Goal: Task Accomplishment & Management: Use online tool/utility

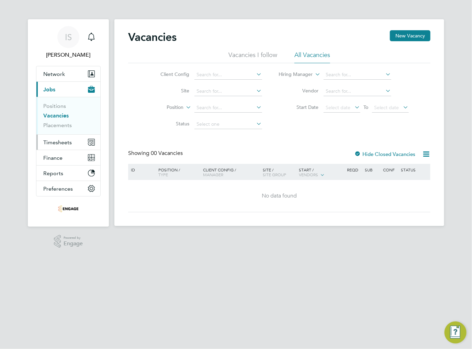
click at [62, 142] on span "Timesheets" at bounding box center [57, 142] width 28 height 7
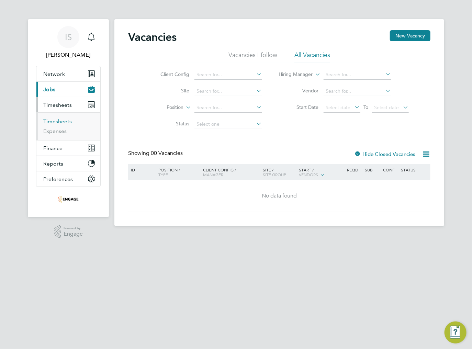
click at [55, 121] on link "Timesheets" at bounding box center [57, 121] width 28 height 7
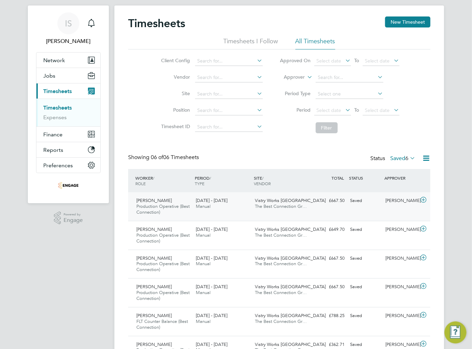
scroll to position [54, 0]
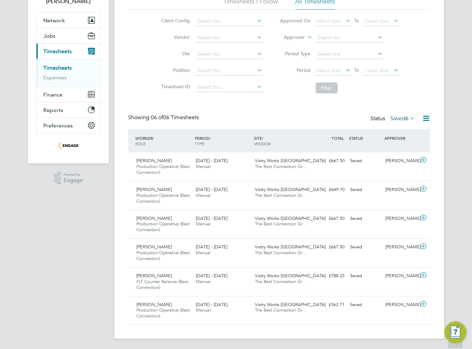
click at [402, 116] on label "Saved 6" at bounding box center [402, 118] width 25 height 7
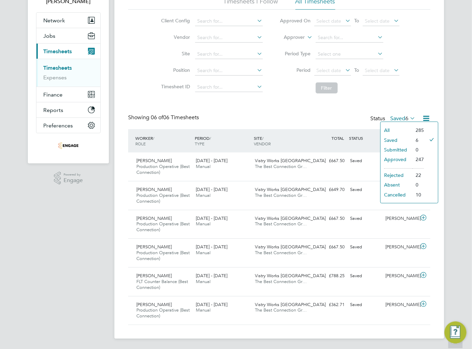
click at [367, 98] on div "Timesheets New Timesheet Timesheets I Follow All Timesheets Client Config Vendo…" at bounding box center [279, 151] width 302 height 348
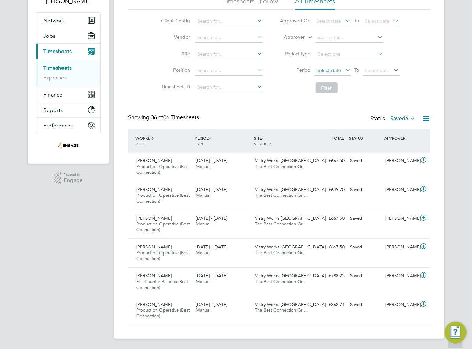
click at [327, 69] on span "Select date" at bounding box center [329, 70] width 25 height 6
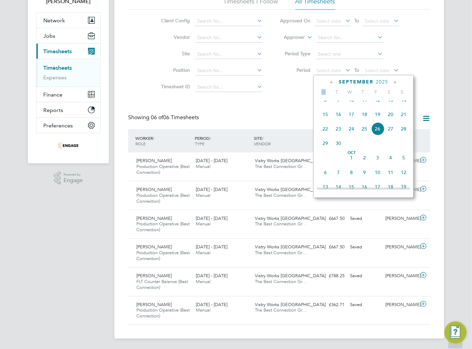
drag, startPoint x: 319, startPoint y: 97, endPoint x: 314, endPoint y: 114, distance: 17.7
click at [317, 102] on div "[DATE] M T W T F S S [DATE] 2 3 4 5 6 7 8 9 10 11 12 13 14 15 16 17 18 19 20 21…" at bounding box center [363, 136] width 100 height 123
click at [298, 103] on div "Timesheets New Timesheet Timesheets I Follow All Timesheets Client Config Vendo…" at bounding box center [279, 151] width 302 height 348
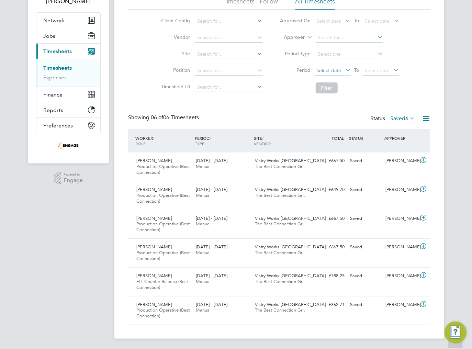
click at [332, 69] on span "Select date" at bounding box center [329, 70] width 25 height 6
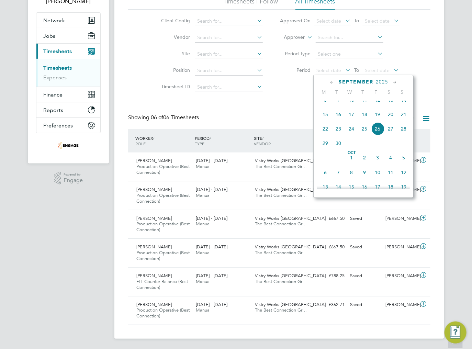
click at [324, 135] on span "22" at bounding box center [325, 128] width 13 height 13
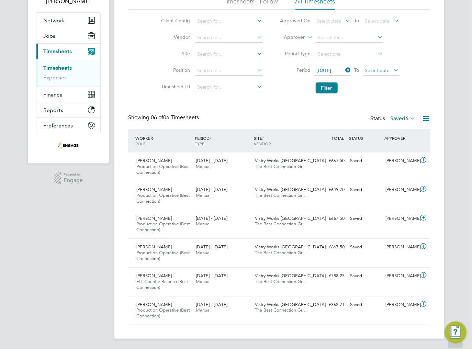
click at [382, 73] on span "Select date" at bounding box center [381, 70] width 37 height 9
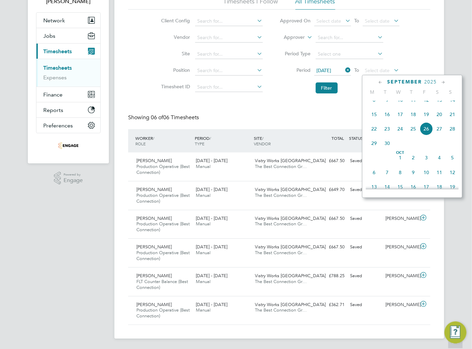
click at [451, 135] on span "28" at bounding box center [452, 128] width 13 height 13
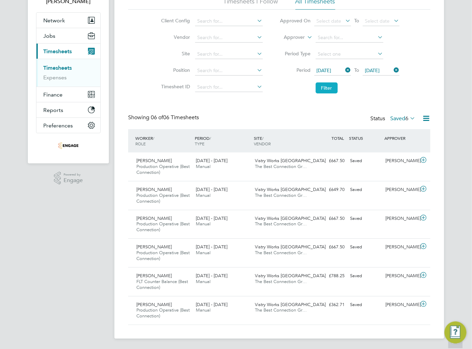
click at [334, 88] on button "Filter" at bounding box center [326, 87] width 22 height 11
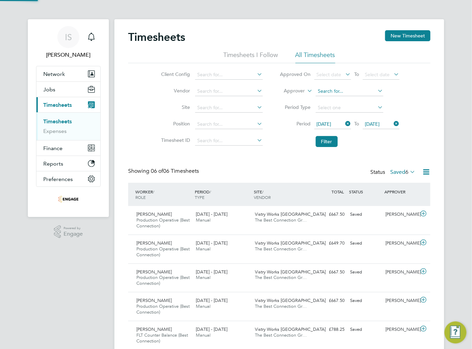
scroll to position [3, 3]
click at [401, 42] on div "Timesheets New Timesheet" at bounding box center [279, 40] width 302 height 21
click at [401, 37] on button "New Timesheet" at bounding box center [407, 35] width 45 height 11
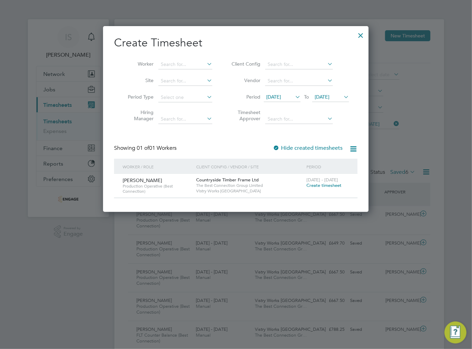
click at [281, 98] on span "[DATE]" at bounding box center [273, 97] width 15 height 6
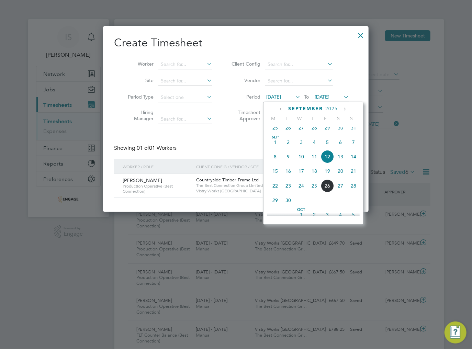
click at [277, 192] on span "22" at bounding box center [274, 185] width 13 height 13
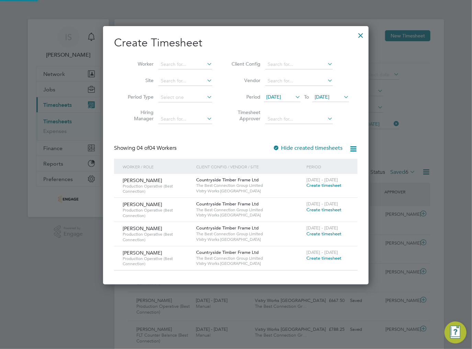
click at [327, 98] on span "[DATE]" at bounding box center [321, 97] width 15 height 6
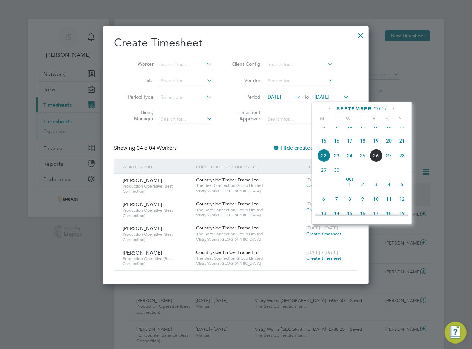
click at [402, 162] on span "28" at bounding box center [401, 155] width 13 height 13
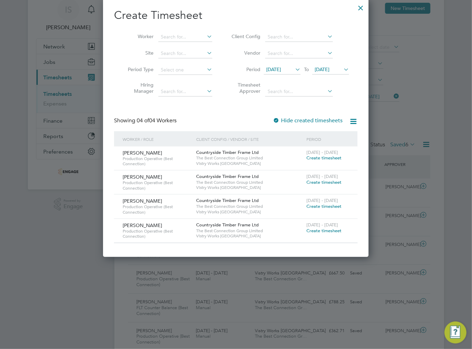
click at [363, 9] on div at bounding box center [360, 6] width 12 height 12
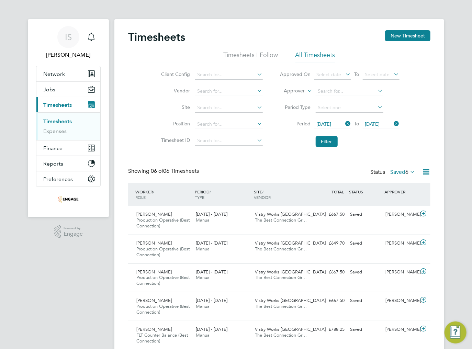
click at [249, 30] on div "Timesheets New Timesheet Timesheets I Follow All Timesheets Client Config Vendo…" at bounding box center [279, 205] width 330 height 373
